Goal: Information Seeking & Learning: Find specific fact

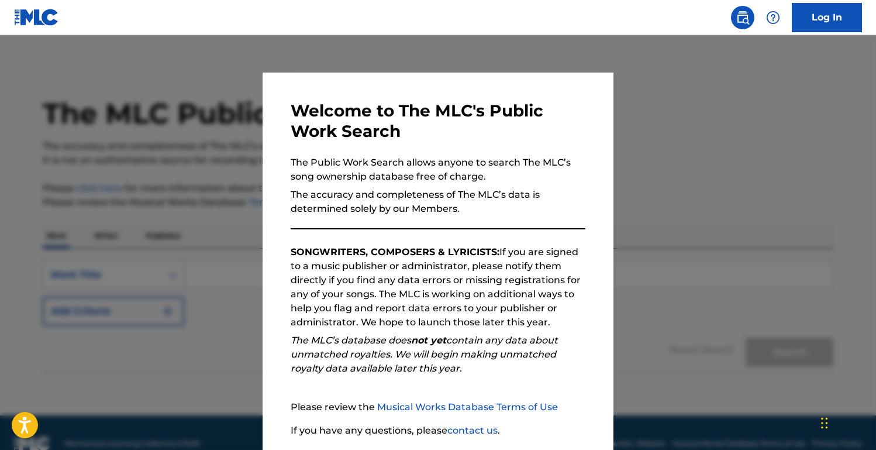
click at [149, 263] on div at bounding box center [438, 260] width 876 height 450
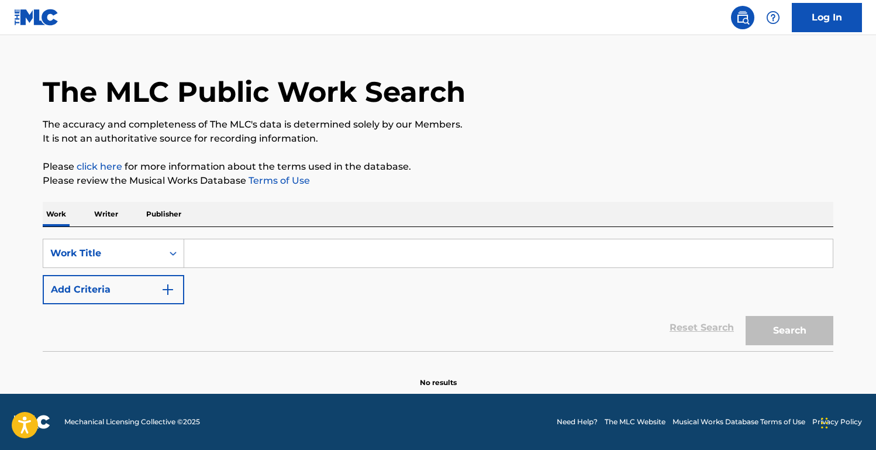
scroll to position [22, 0]
click at [208, 259] on input "Search Form" at bounding box center [508, 253] width 649 height 28
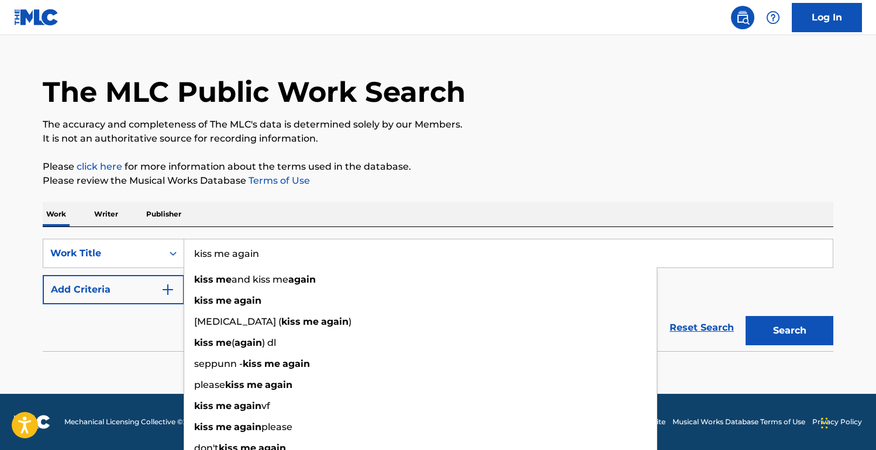
click at [790, 331] on button "Search" at bounding box center [790, 330] width 88 height 29
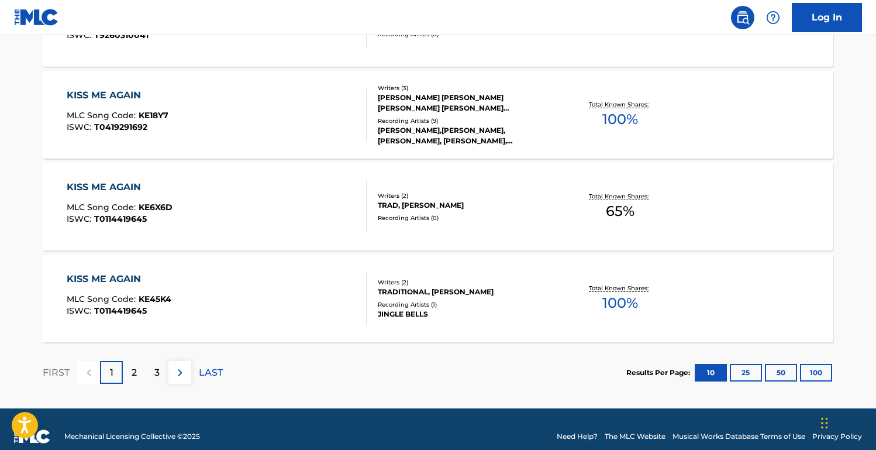
scroll to position [969, 0]
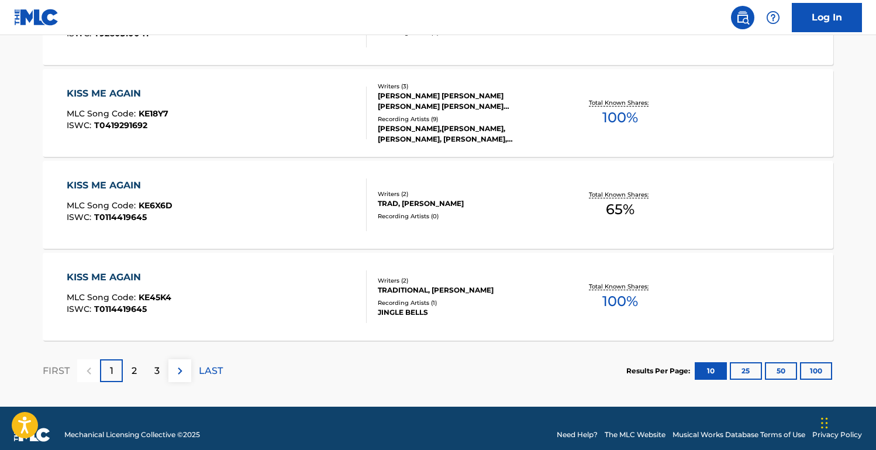
click at [132, 367] on p "2" at bounding box center [134, 371] width 5 height 14
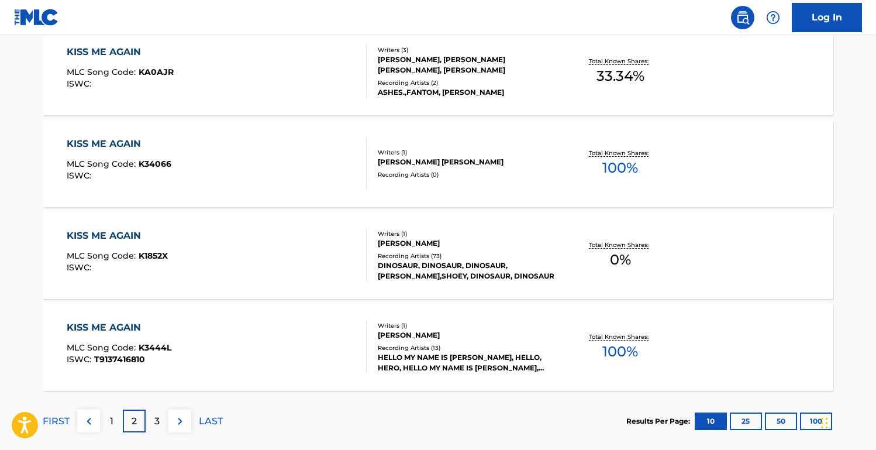
scroll to position [924, 0]
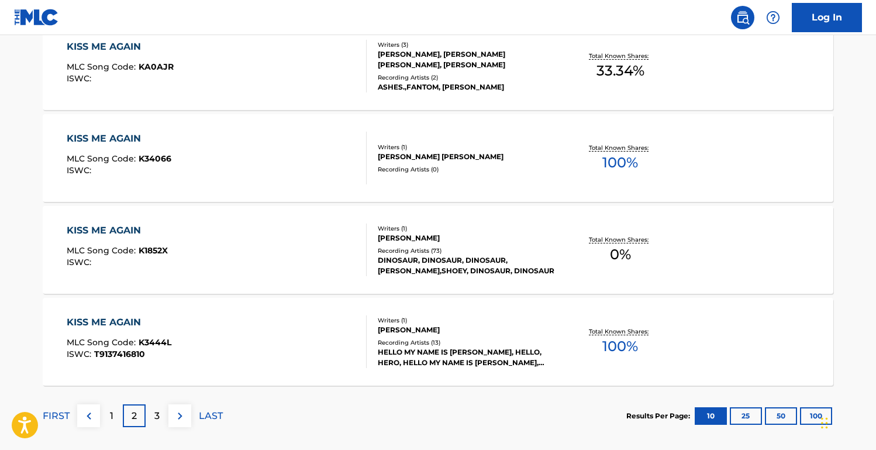
click at [178, 421] on img at bounding box center [180, 416] width 14 height 14
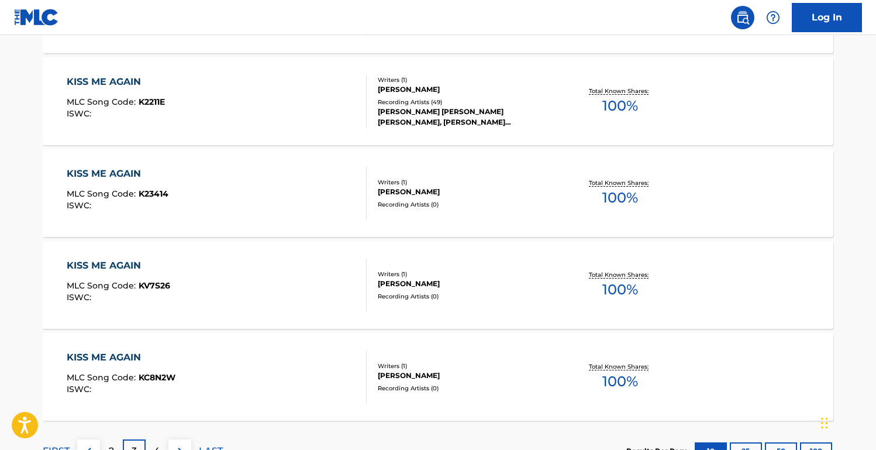
scroll to position [894, 1]
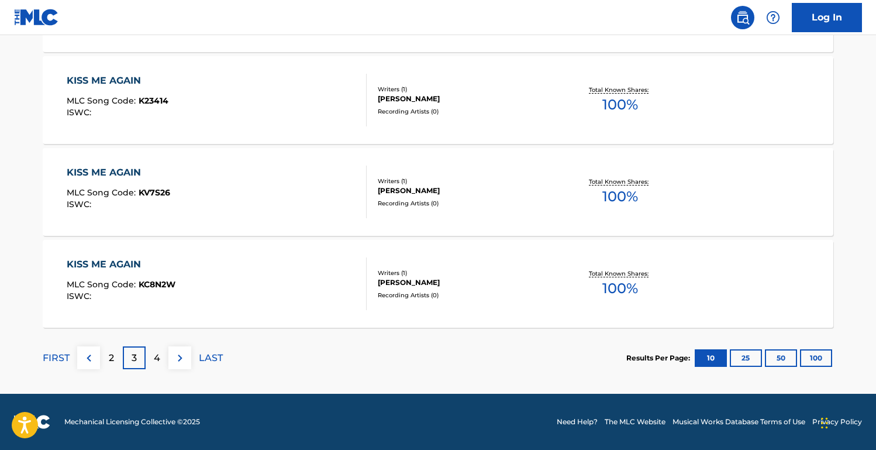
click at [153, 363] on div "4" at bounding box center [157, 357] width 23 height 23
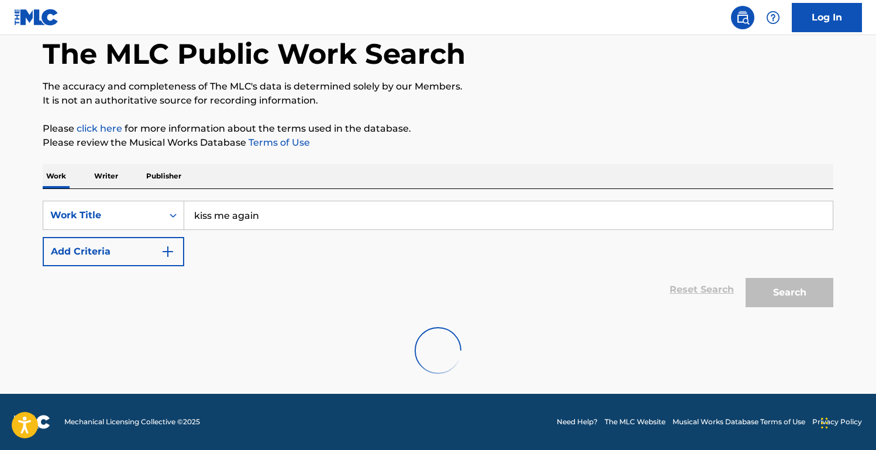
scroll to position [0, 0]
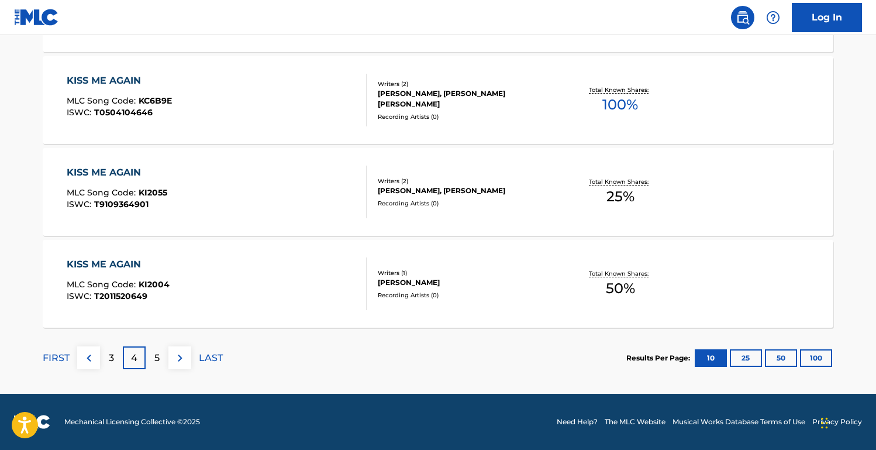
click at [164, 363] on div "5" at bounding box center [157, 357] width 23 height 23
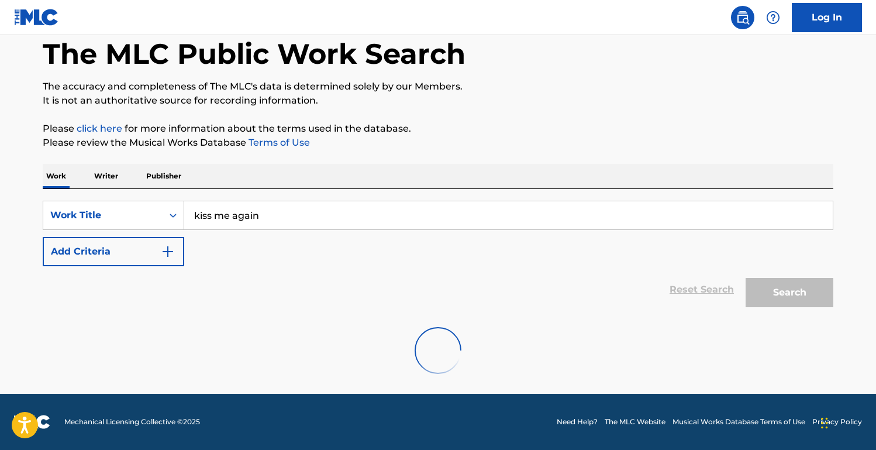
click at [284, 220] on input "kiss me again" at bounding box center [508, 215] width 649 height 28
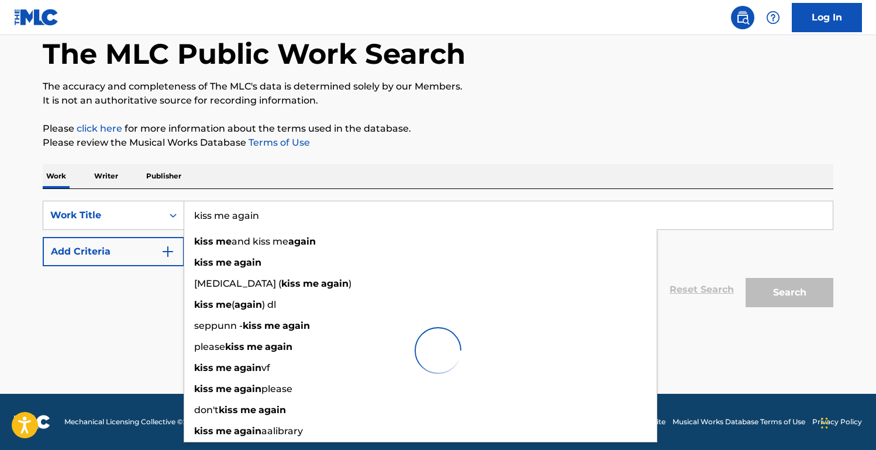
click at [284, 220] on input "kiss me again" at bounding box center [508, 215] width 649 height 28
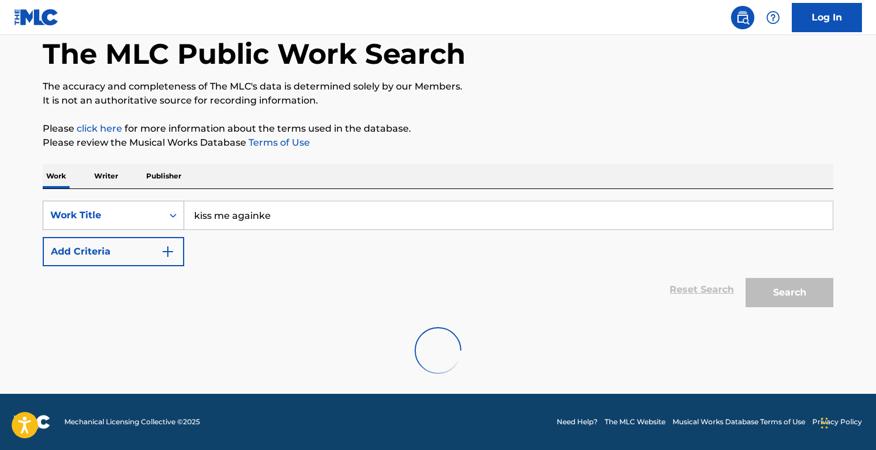
drag, startPoint x: 297, startPoint y: 216, endPoint x: 90, endPoint y: 207, distance: 207.3
click at [90, 207] on div "SearchWithCriteriaa78fab37-d874-4809-8cc6-b61668dfe61c Work Title kiss me again…" at bounding box center [438, 215] width 791 height 29
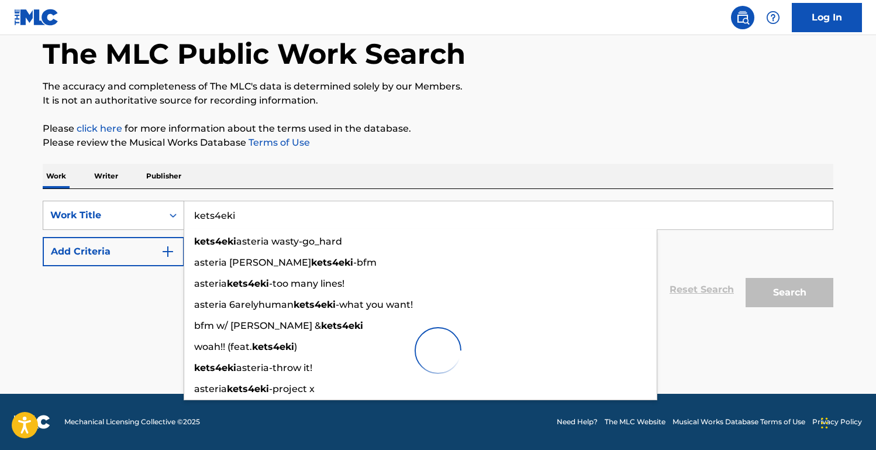
type input "kets4eki"
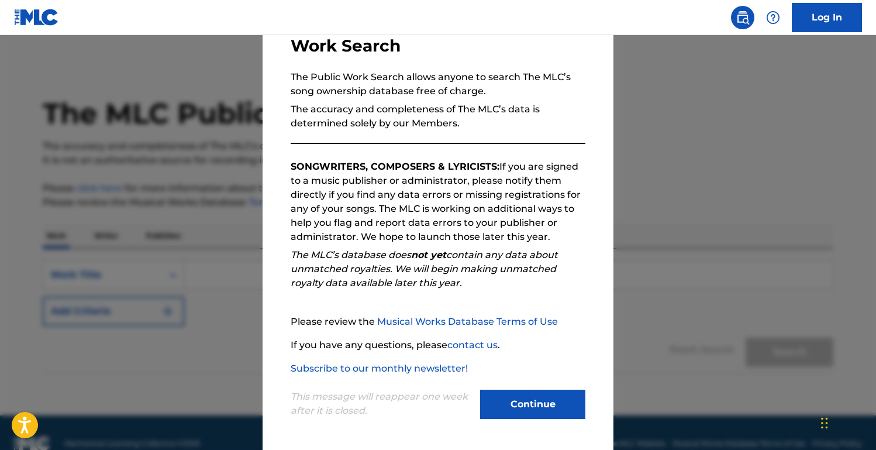
scroll to position [86, 0]
click at [546, 411] on button "Continue" at bounding box center [532, 404] width 105 height 29
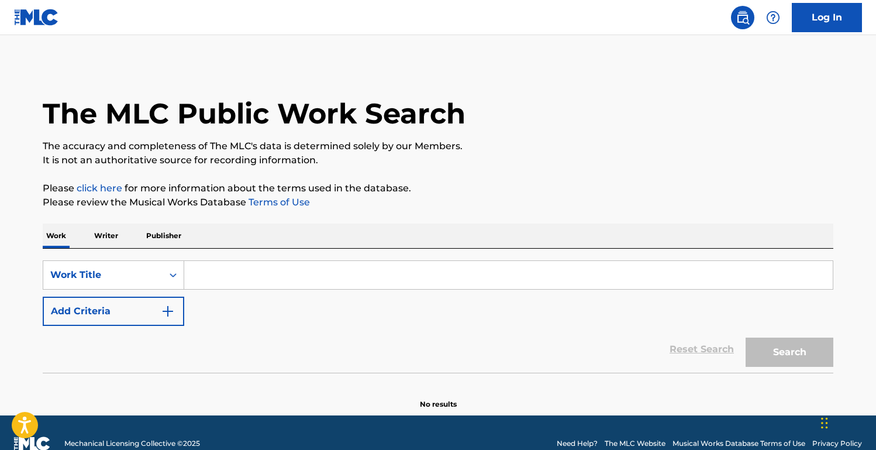
click at [214, 276] on input "Search Form" at bounding box center [508, 275] width 649 height 28
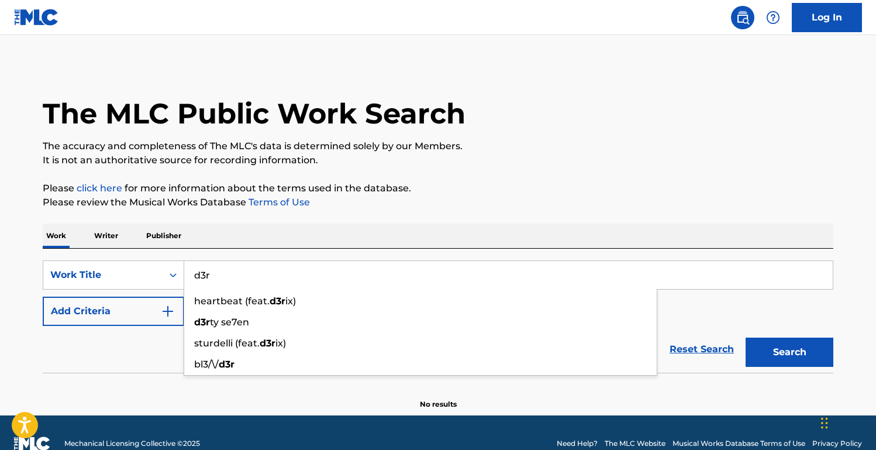
click at [790, 352] on button "Search" at bounding box center [790, 352] width 88 height 29
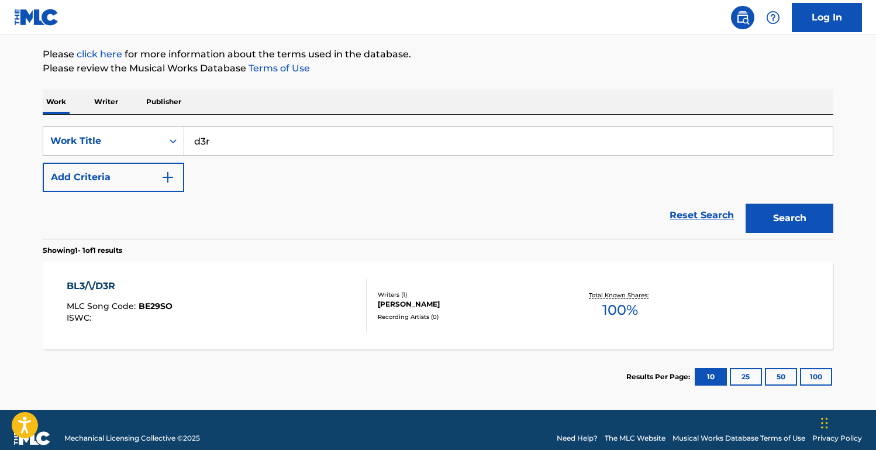
scroll to position [134, 0]
drag, startPoint x: 229, startPoint y: 140, endPoint x: 130, endPoint y: 132, distance: 99.8
click at [130, 132] on div "SearchWithCriteria71933b72-963e-46ba-b9b2-90b78cd7f685 Work Title d3r" at bounding box center [438, 140] width 791 height 29
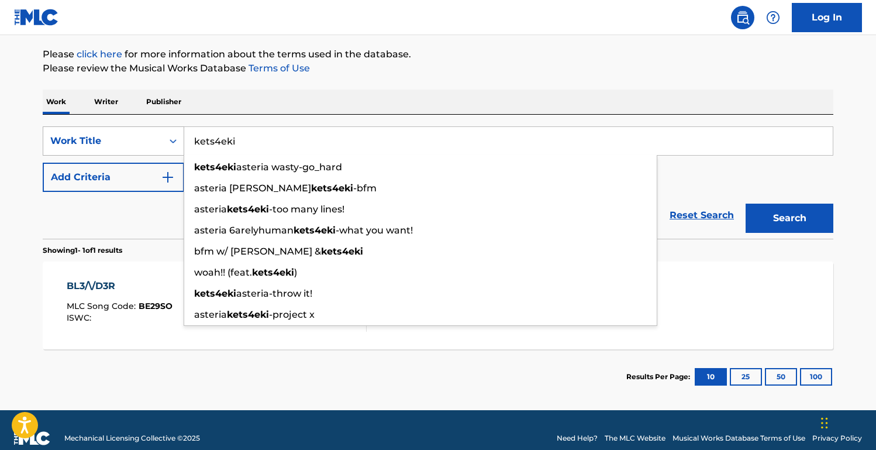
click at [790, 218] on button "Search" at bounding box center [790, 218] width 88 height 29
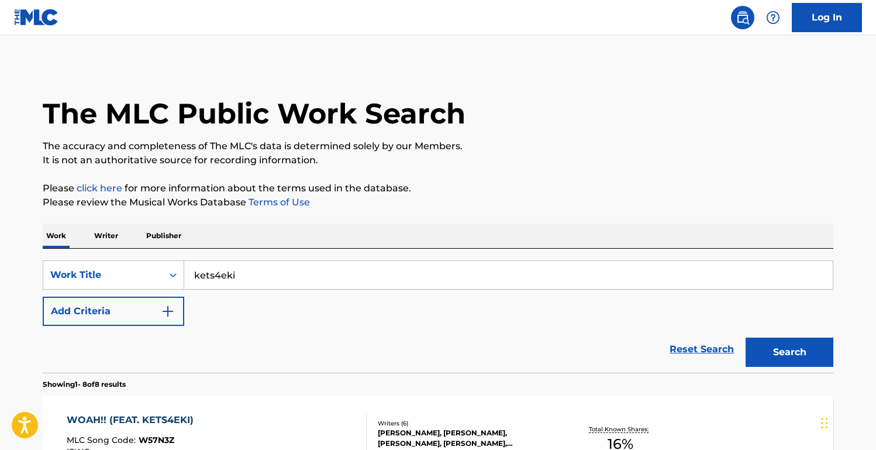
scroll to position [0, 0]
drag, startPoint x: 273, startPoint y: 277, endPoint x: 99, endPoint y: 267, distance: 174.6
click at [99, 267] on div "SearchWithCriteria71933b72-963e-46ba-b9b2-90b78cd7f685 Work Title kets4eki" at bounding box center [438, 274] width 791 height 29
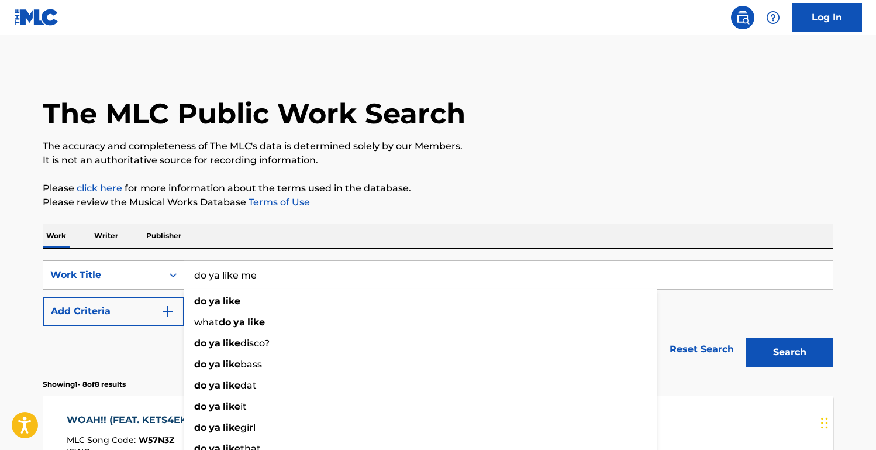
type input "do ya like me"
click at [790, 352] on button "Search" at bounding box center [790, 352] width 88 height 29
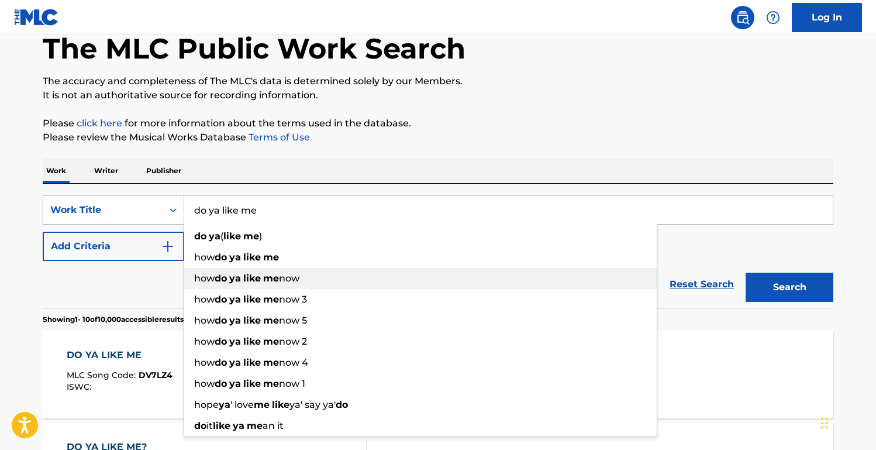
scroll to position [65, 0]
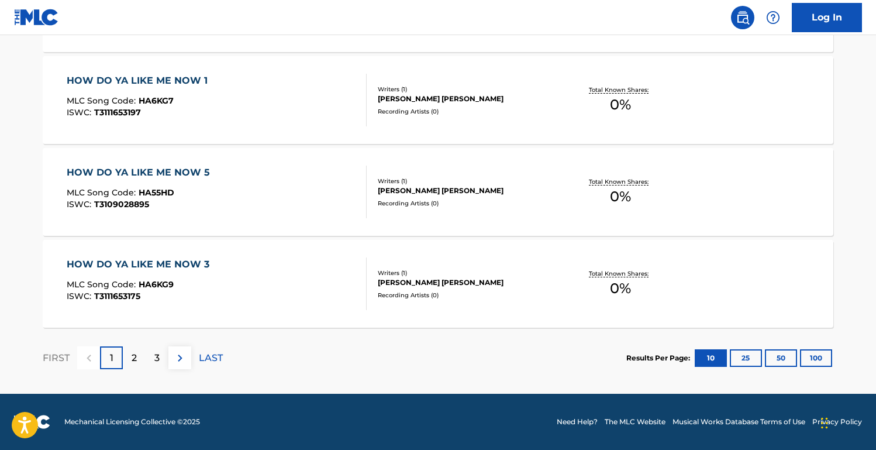
scroll to position [982, 0]
click at [133, 356] on p "2" at bounding box center [134, 358] width 5 height 14
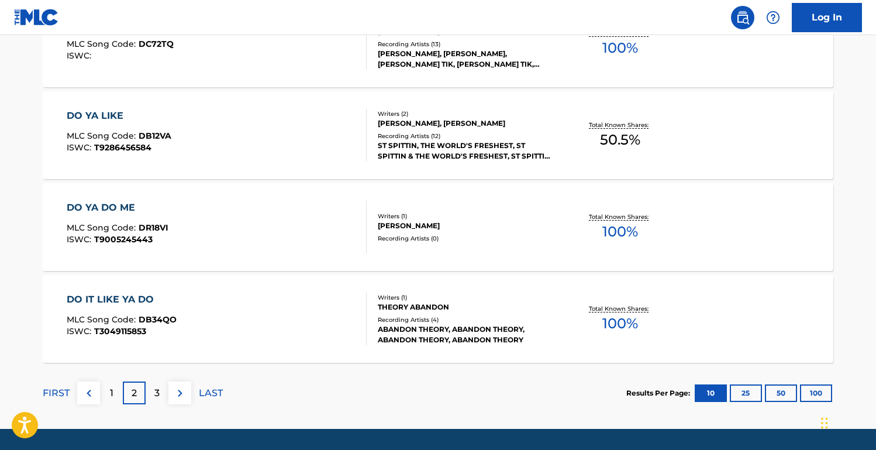
scroll to position [946, 0]
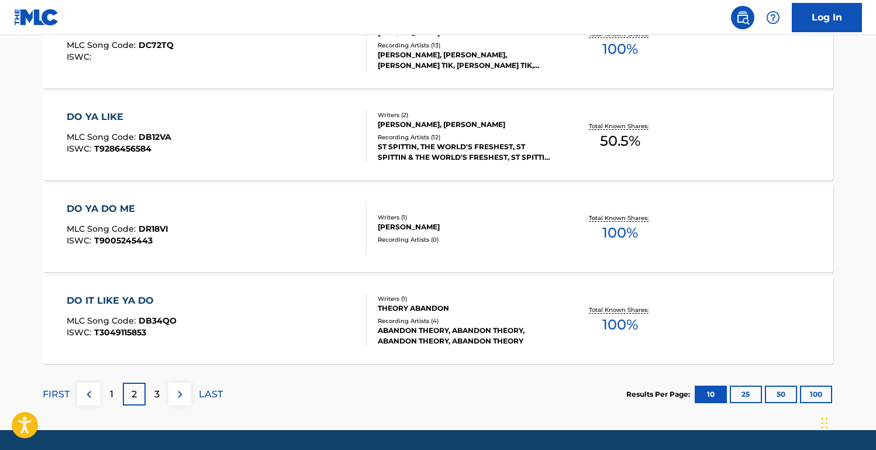
click at [112, 395] on p "1" at bounding box center [112, 394] width 4 height 14
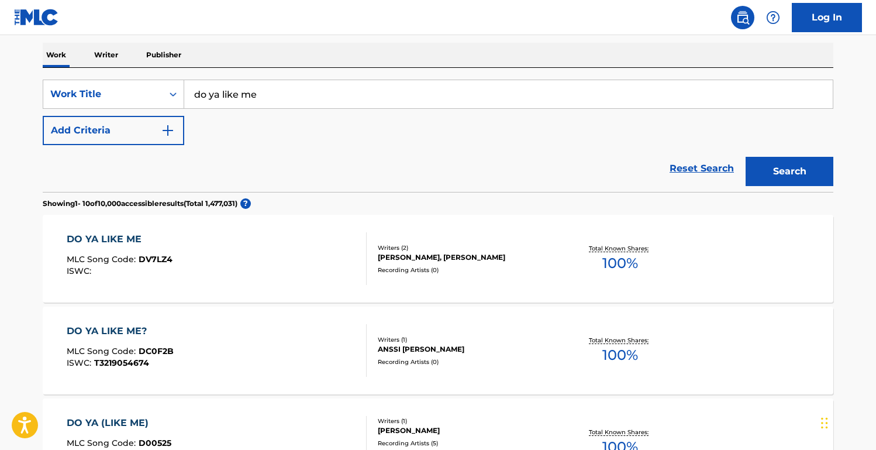
scroll to position [184, 0]
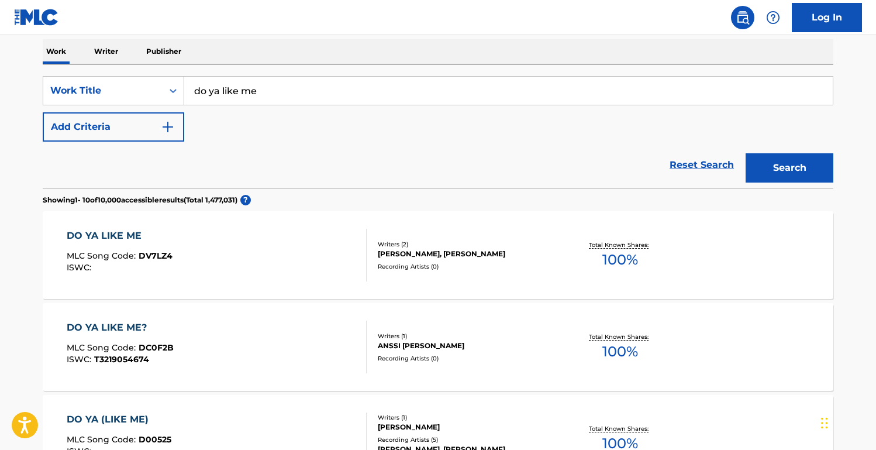
click at [429, 276] on div "DO YA LIKE ME MLC Song Code : DV7LZ4 ISWC : Writers ( 2 ) COLE MCKNIGHT, BRIAN …" at bounding box center [438, 255] width 791 height 88
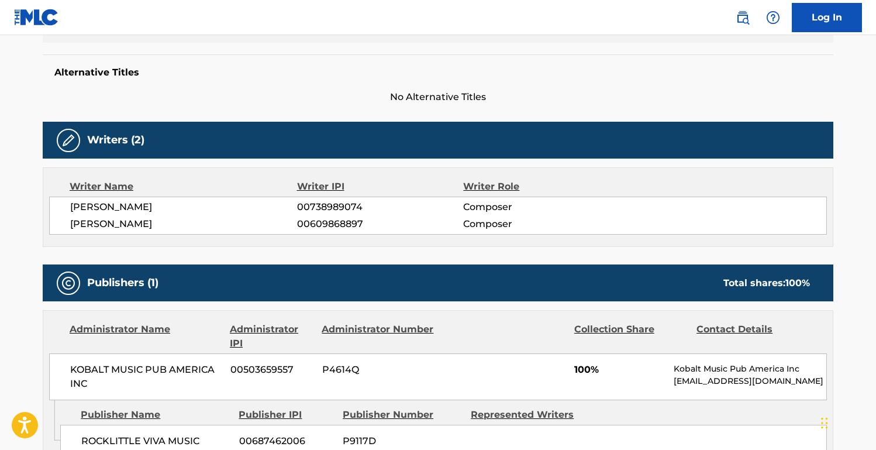
scroll to position [305, 0]
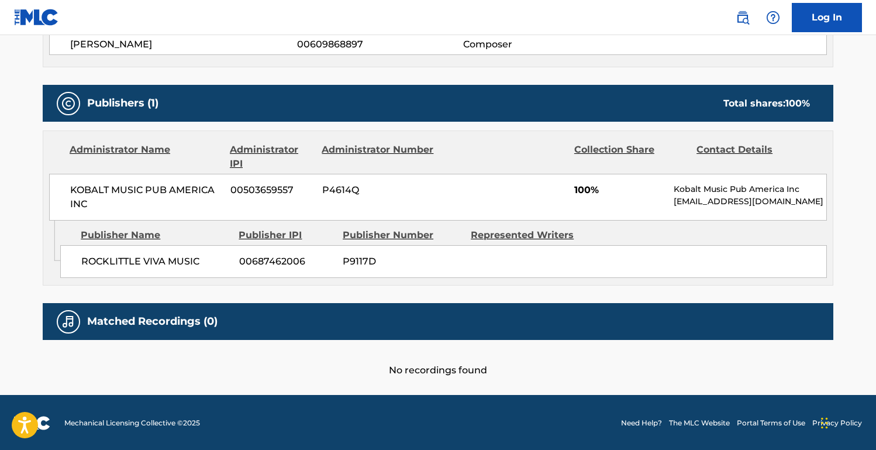
click at [167, 322] on h5 "Matched Recordings (0)" at bounding box center [152, 321] width 130 height 13
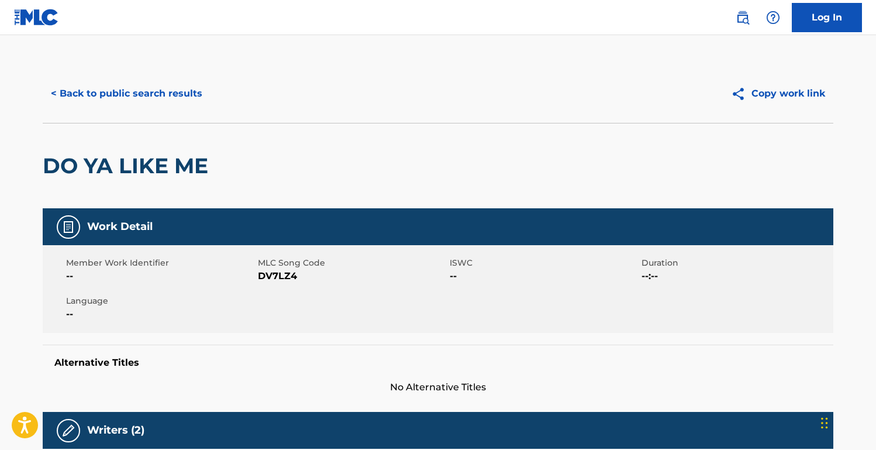
click at [783, 94] on button "Copy work link" at bounding box center [778, 93] width 111 height 29
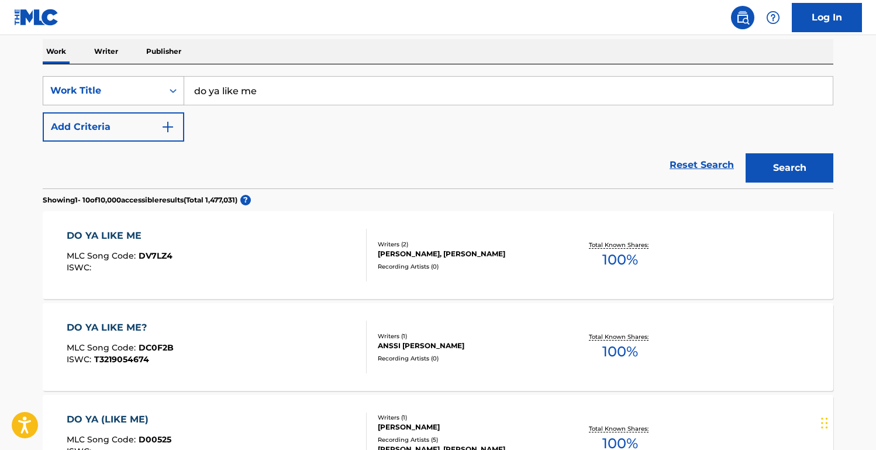
drag, startPoint x: 280, startPoint y: 94, endPoint x: 82, endPoint y: 94, distance: 197.7
click at [84, 94] on div "SearchWithCriteria71933b72-963e-46ba-b9b2-90b78cd7f685 Work Title do ya like me" at bounding box center [438, 90] width 791 height 29
type input "dance till we die"
click at [790, 168] on button "Search" at bounding box center [790, 167] width 88 height 29
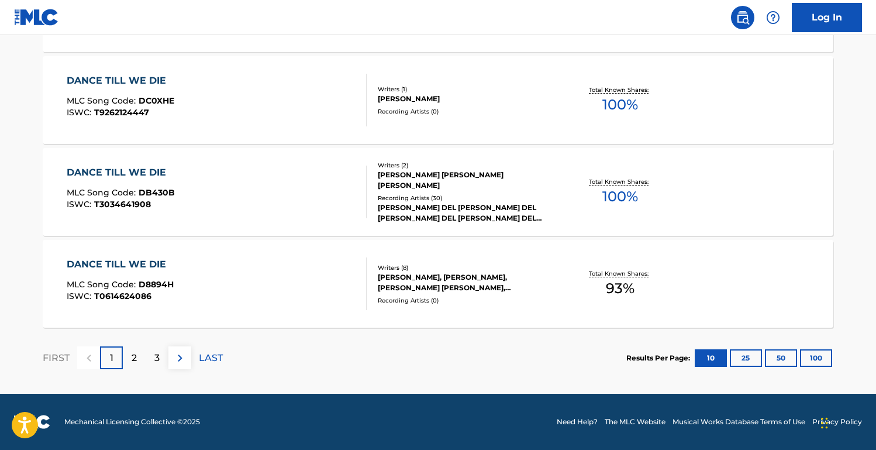
click at [136, 363] on p "2" at bounding box center [134, 358] width 5 height 14
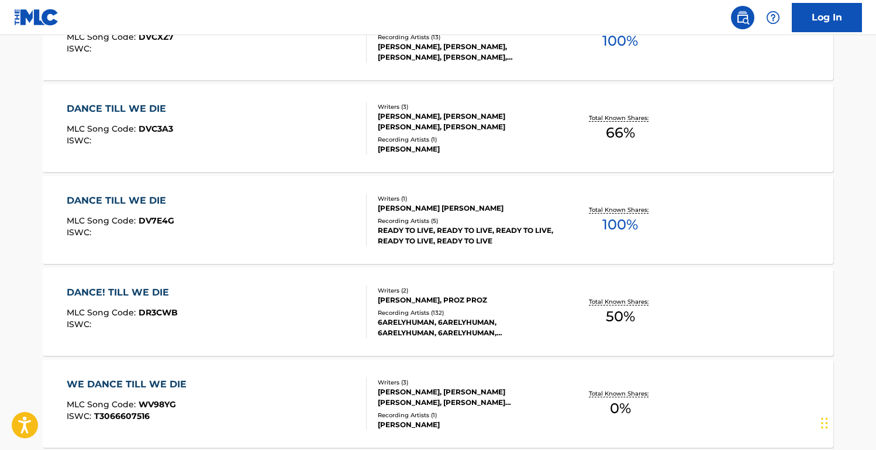
scroll to position [496, 0]
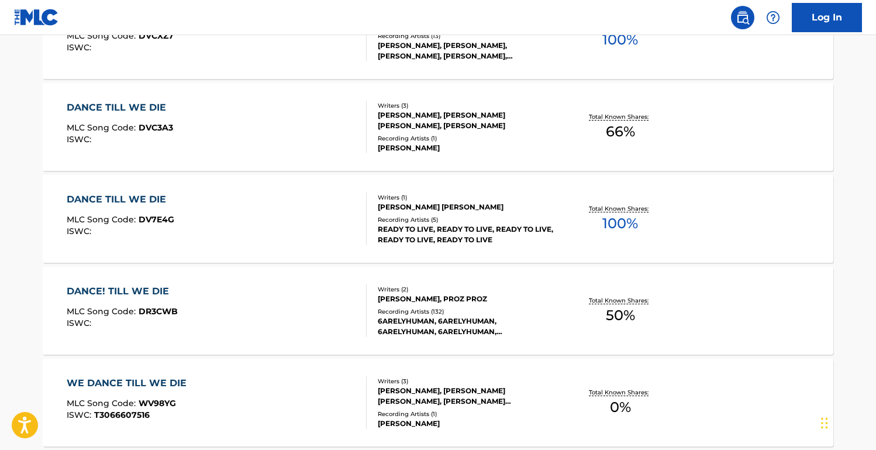
click at [490, 332] on div "6ARELYHUMAN, 6ARELYHUMAN, 6ARELYHUMAN, 6ARELYHUMAN, 6ARELYHUMAN" at bounding box center [466, 326] width 177 height 21
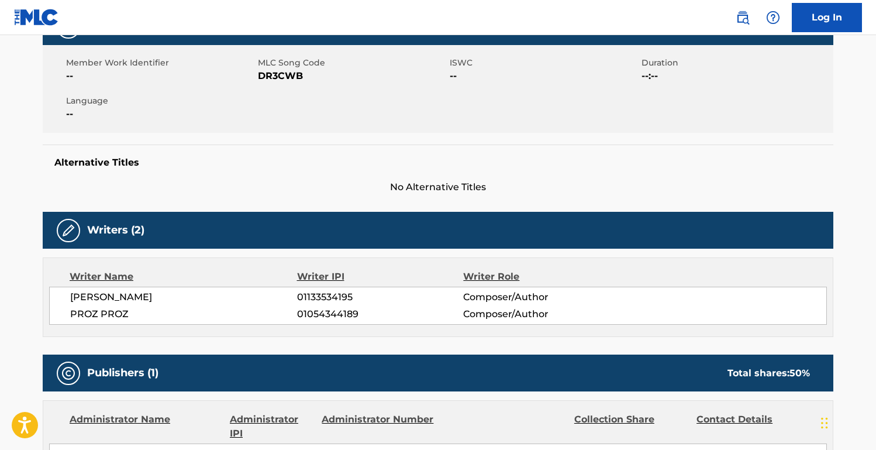
scroll to position [199, 0]
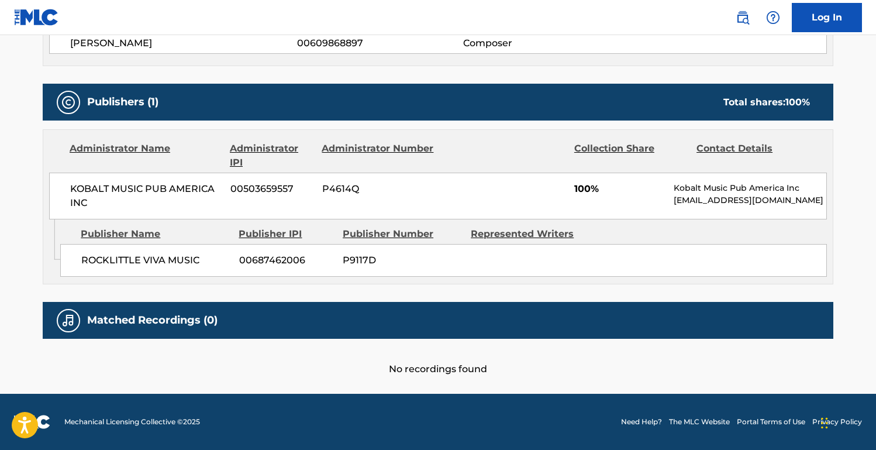
scroll to position [470, 0]
